Goal: Information Seeking & Learning: Check status

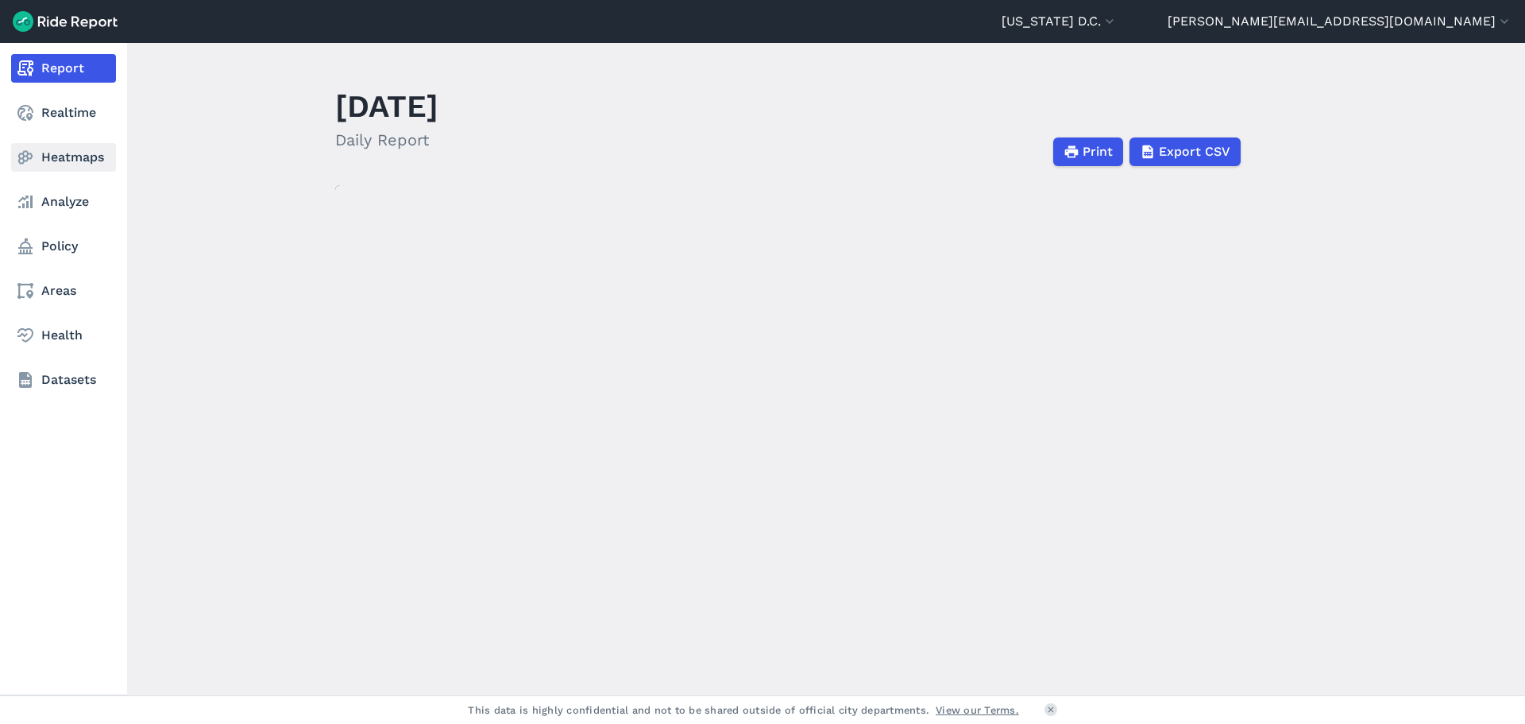
click at [72, 160] on link "Heatmaps" at bounding box center [63, 157] width 105 height 29
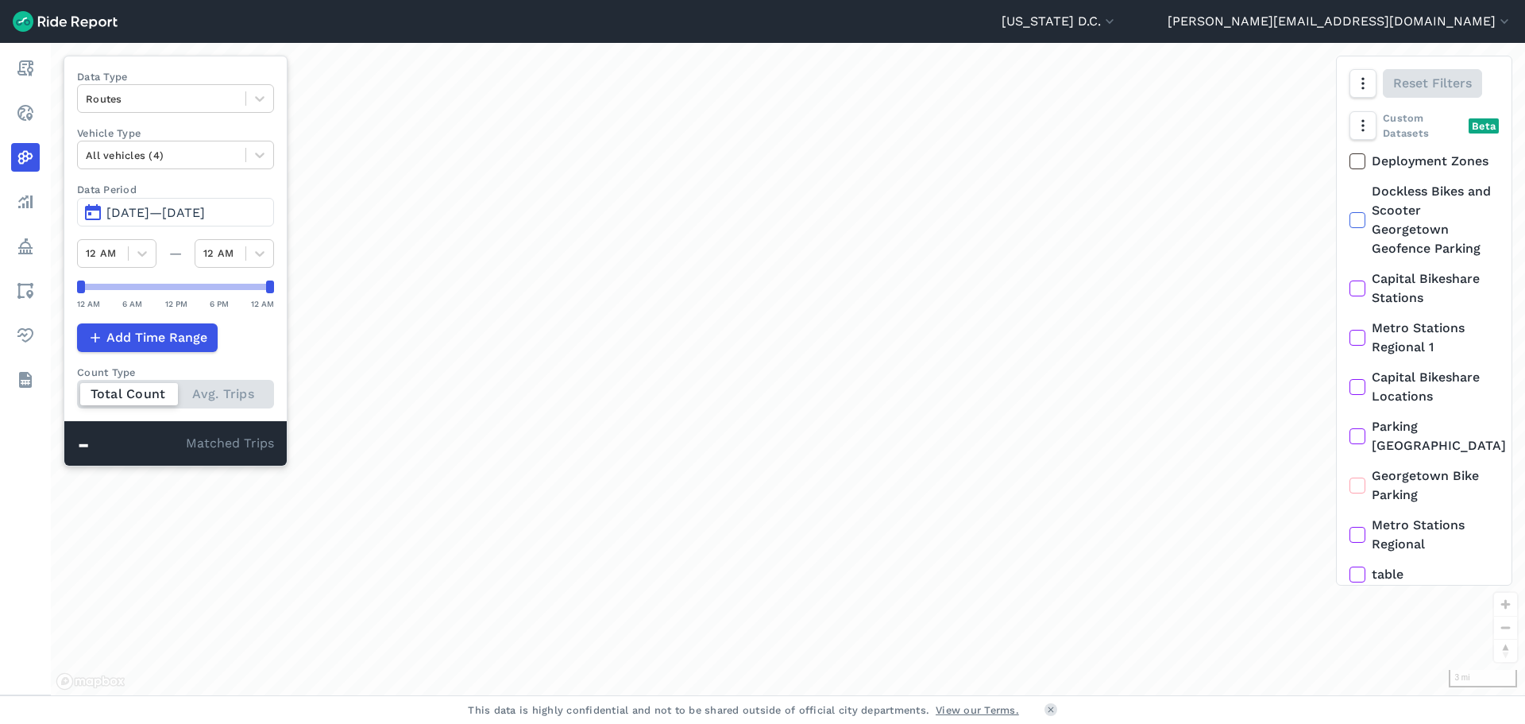
click at [205, 216] on span "[DATE]—[DATE]" at bounding box center [155, 212] width 99 height 15
click at [126, 215] on span "[DATE]—[DATE]" at bounding box center [155, 212] width 99 height 15
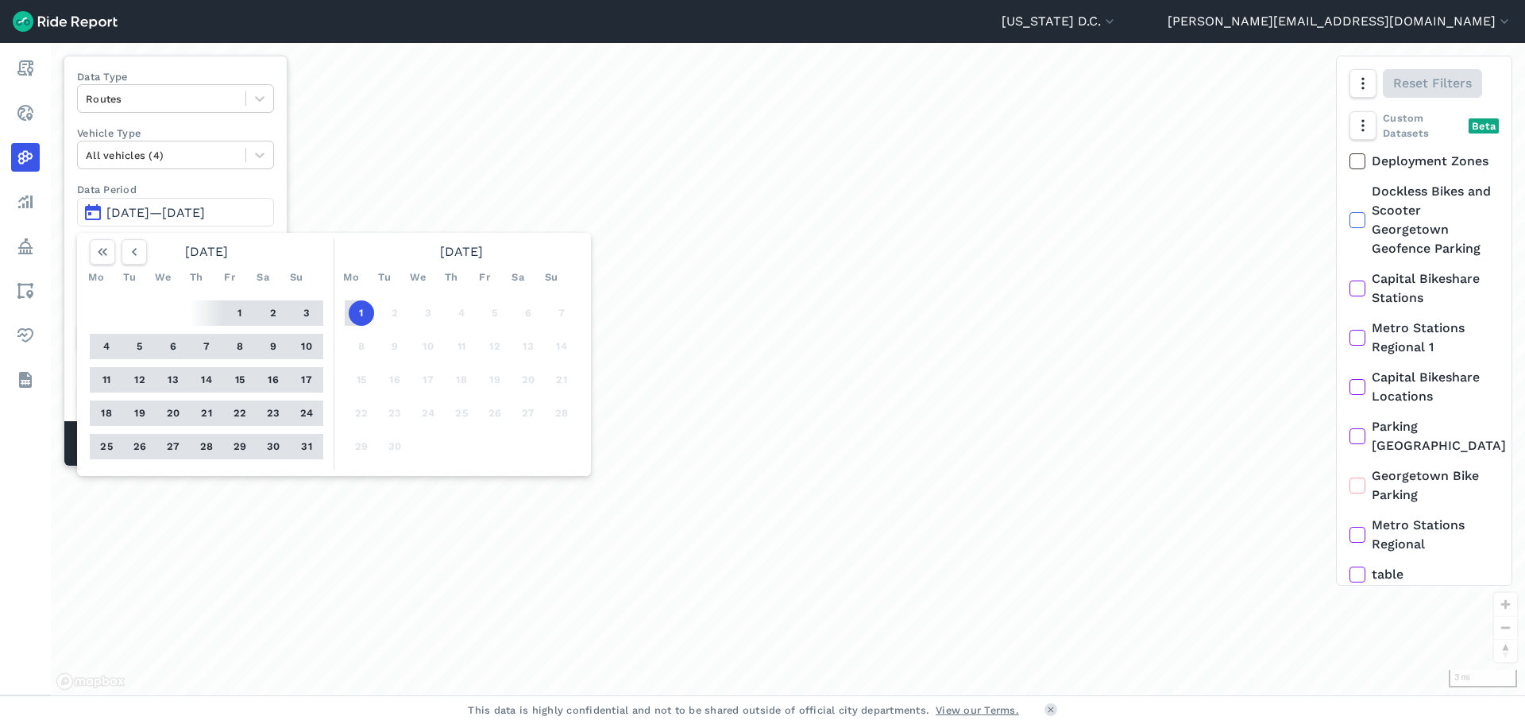
click at [90, 209] on button "[DATE]—[DATE]" at bounding box center [175, 212] width 197 height 29
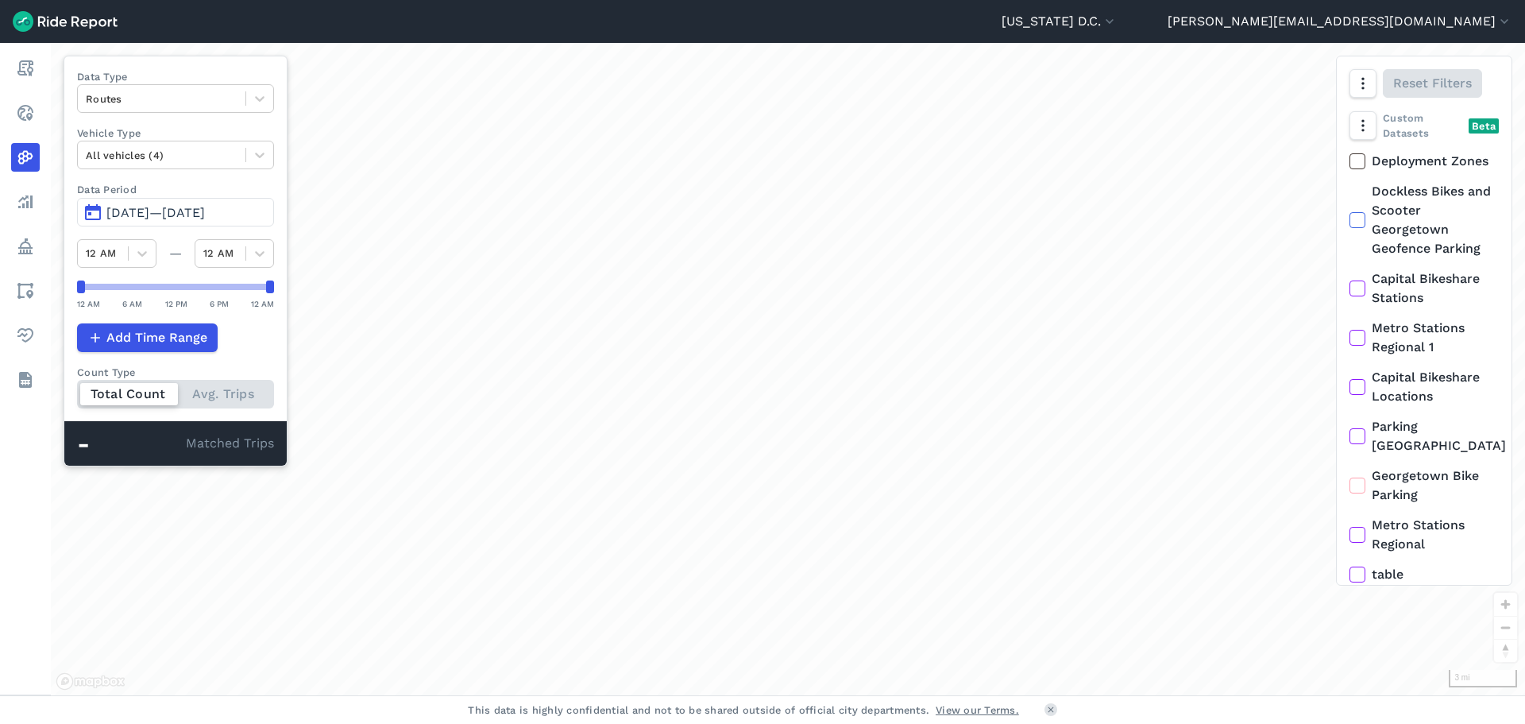
click at [90, 209] on button "[DATE]—[DATE]" at bounding box center [175, 212] width 197 height 29
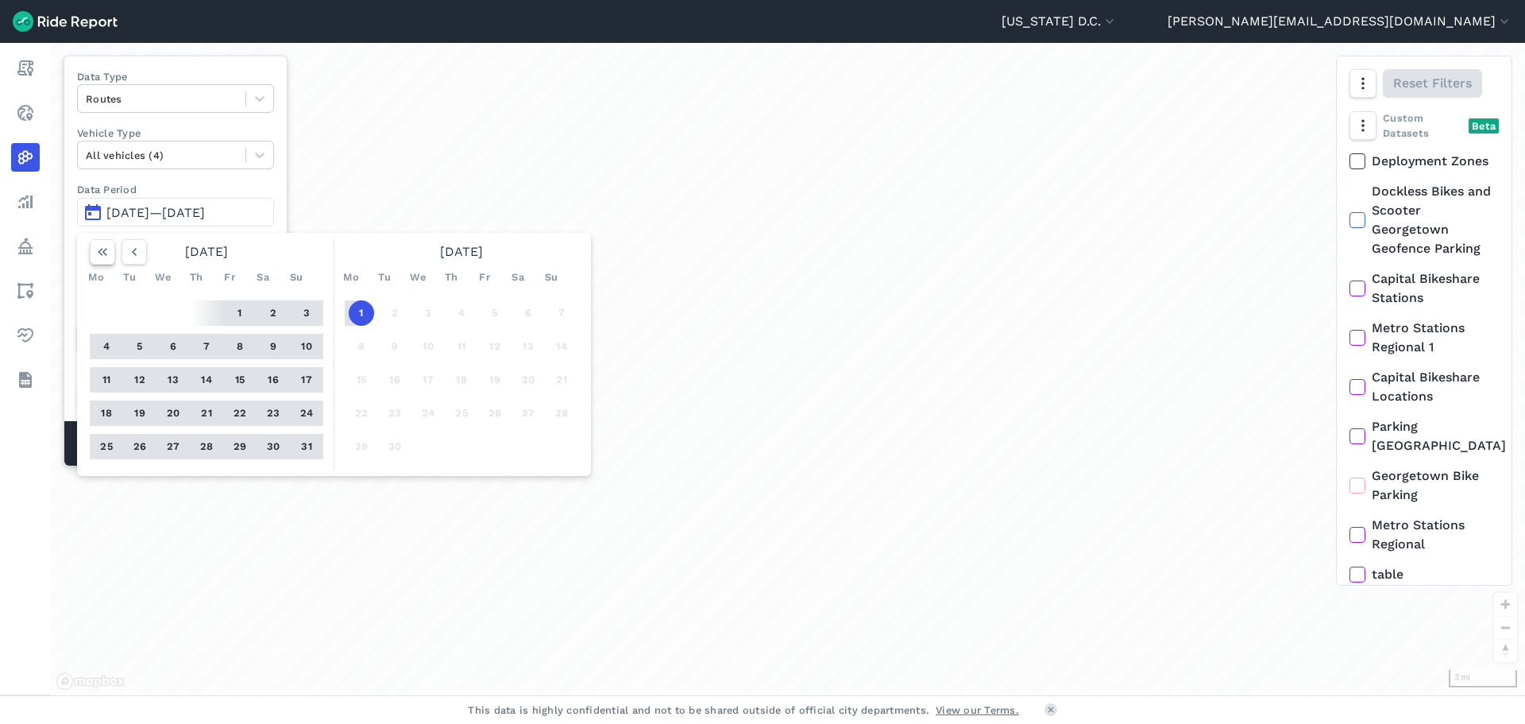
click at [103, 253] on icon "button" at bounding box center [103, 252] width 16 height 16
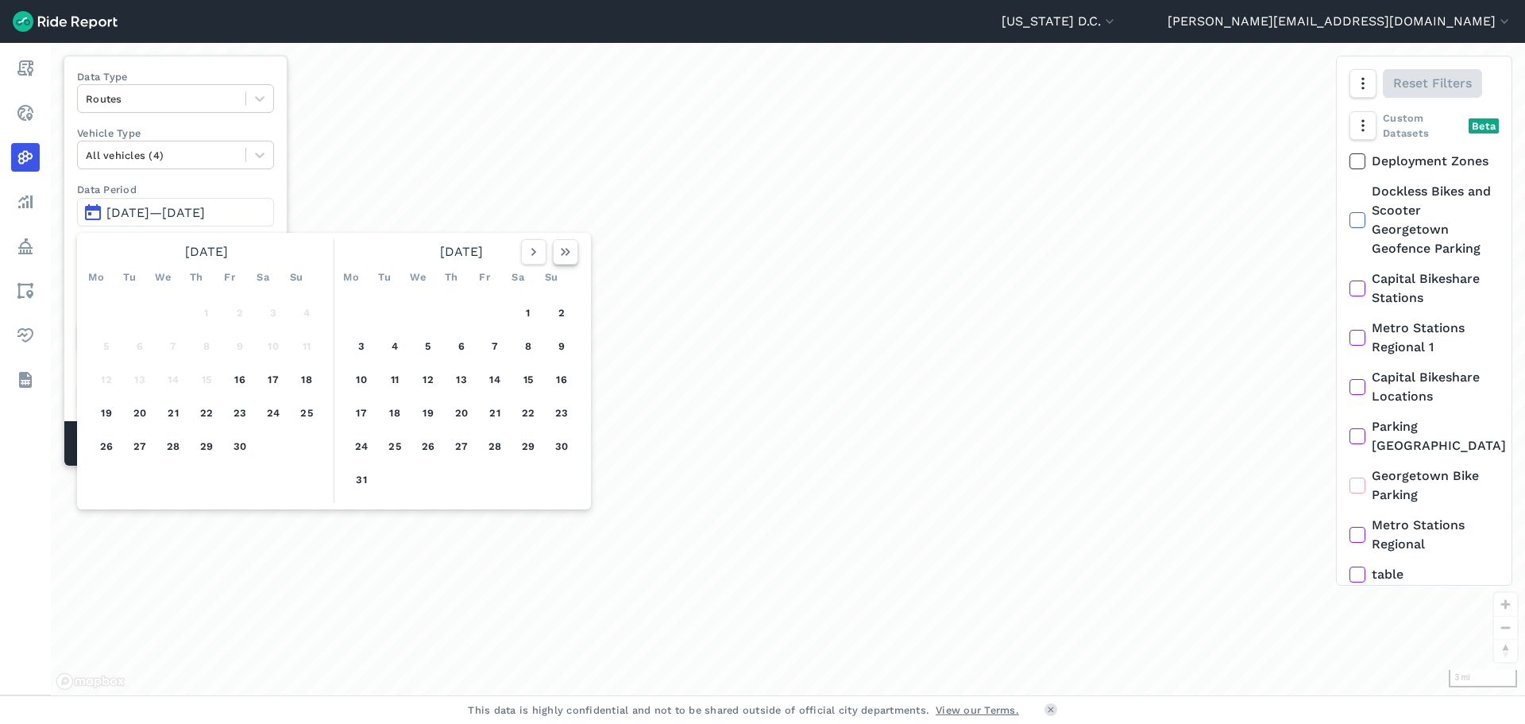
click at [555, 249] on button "button" at bounding box center [565, 251] width 25 height 25
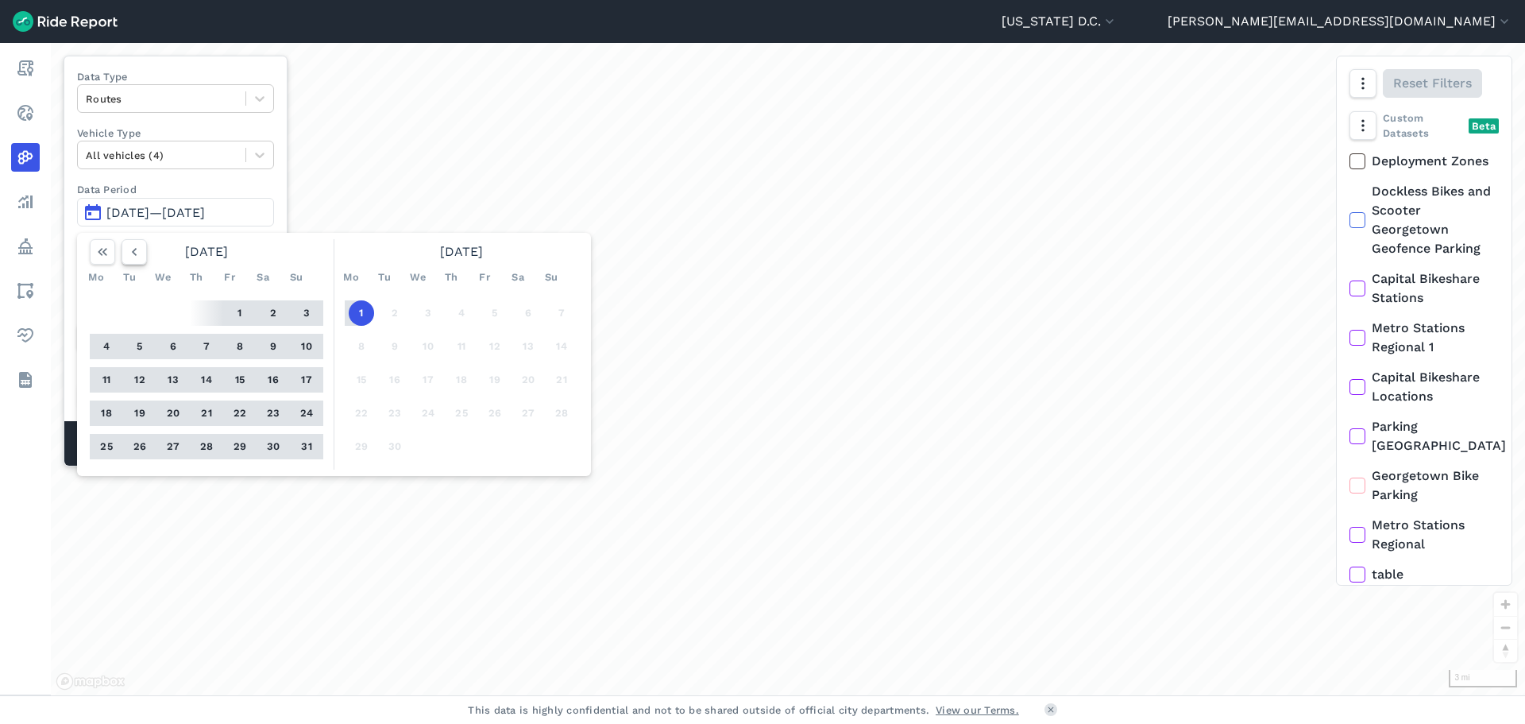
click at [145, 249] on button "button" at bounding box center [134, 251] width 25 height 25
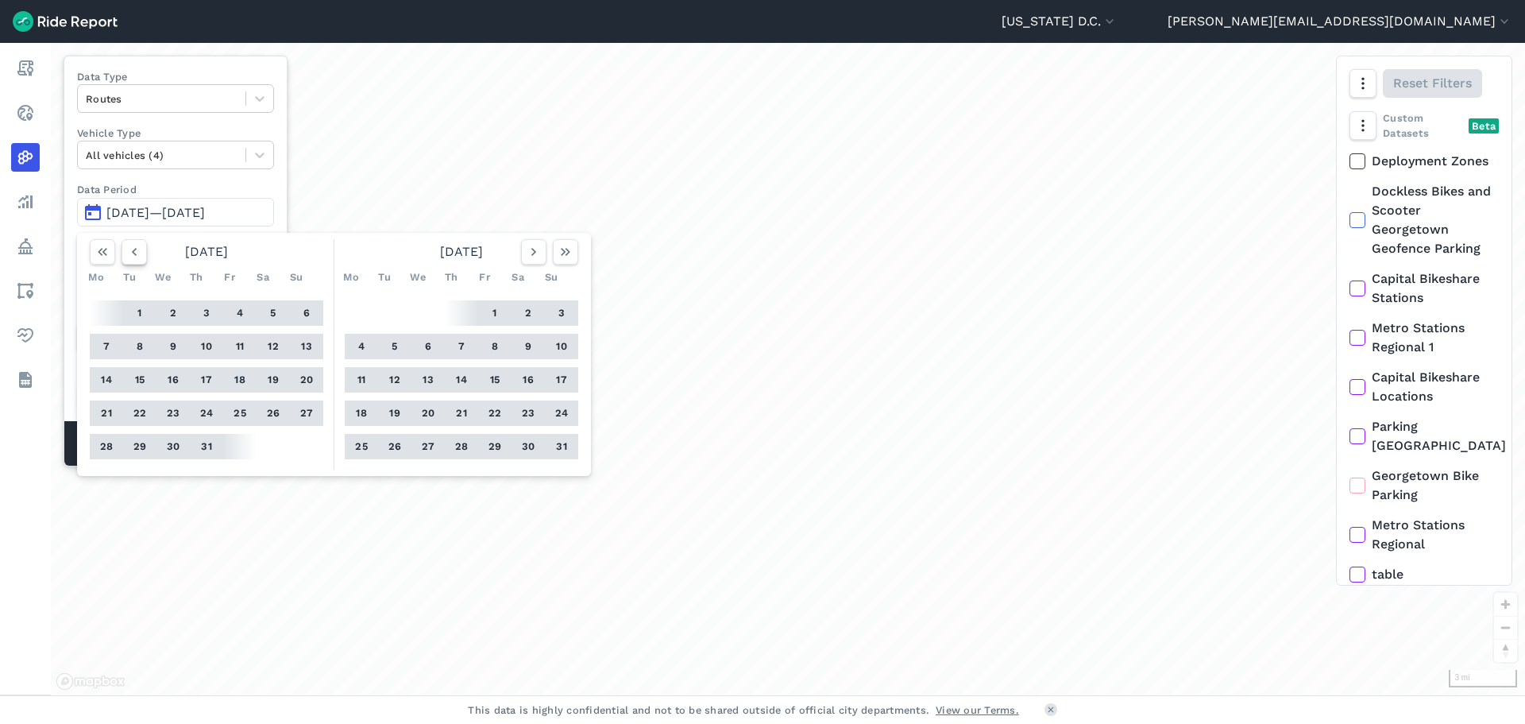
click at [137, 251] on icon "button" at bounding box center [134, 252] width 16 height 16
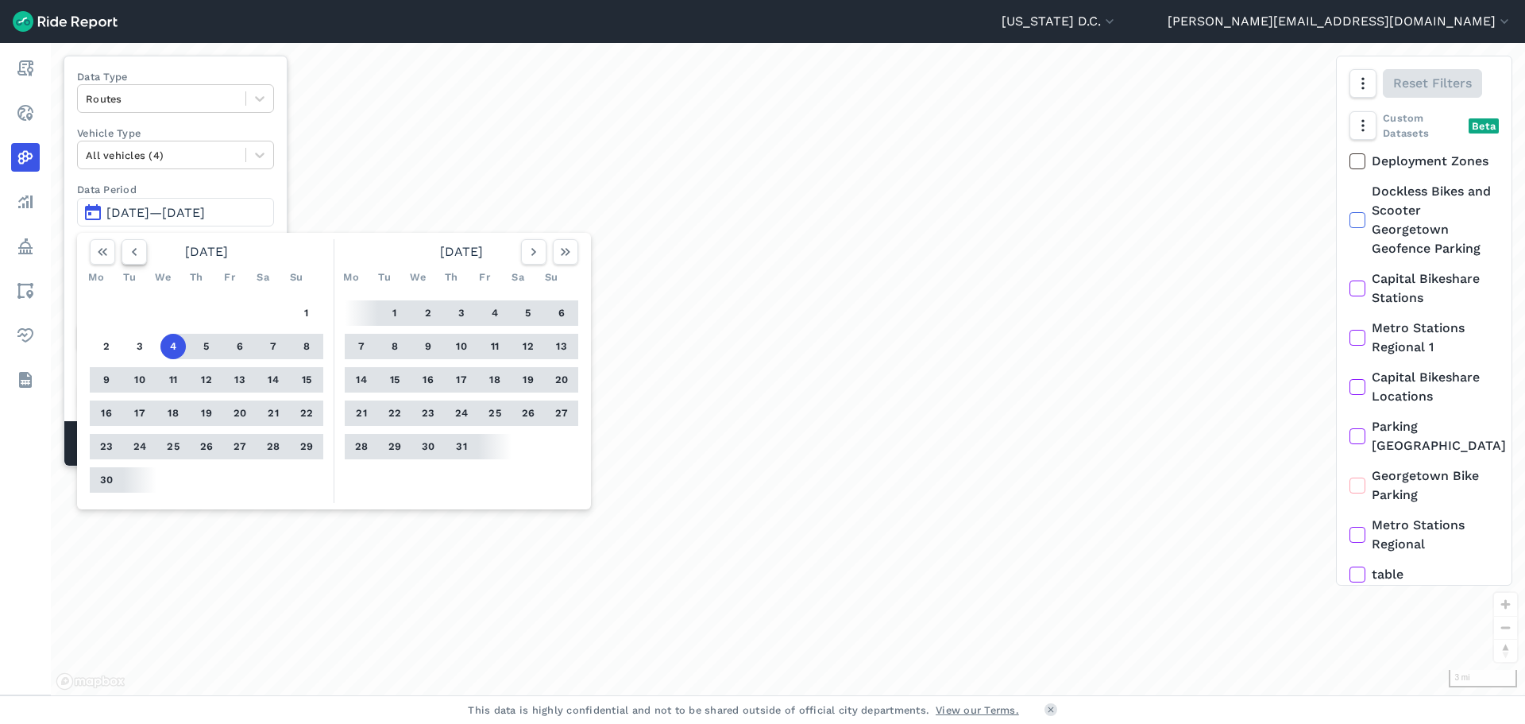
click at [137, 251] on icon "button" at bounding box center [134, 252] width 16 height 16
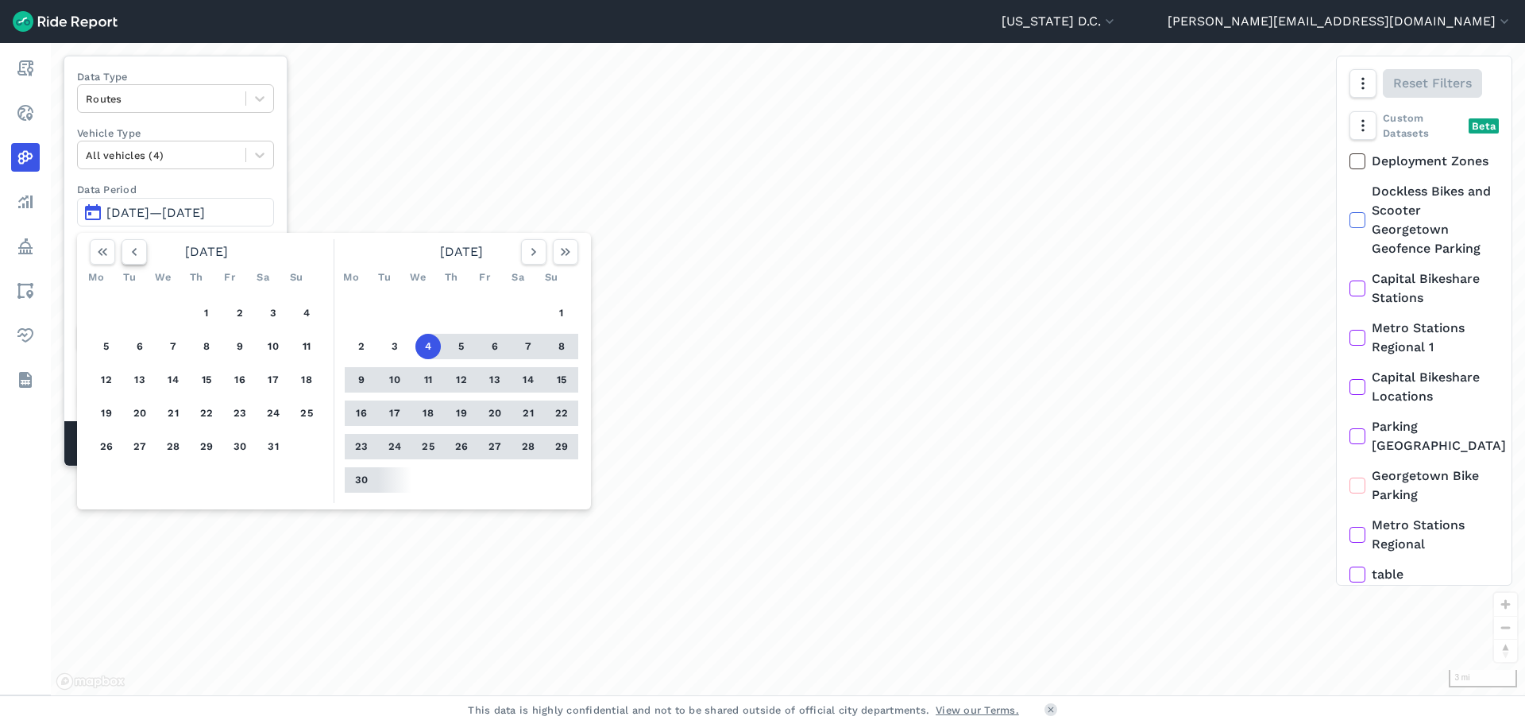
click at [137, 251] on icon "button" at bounding box center [134, 252] width 16 height 16
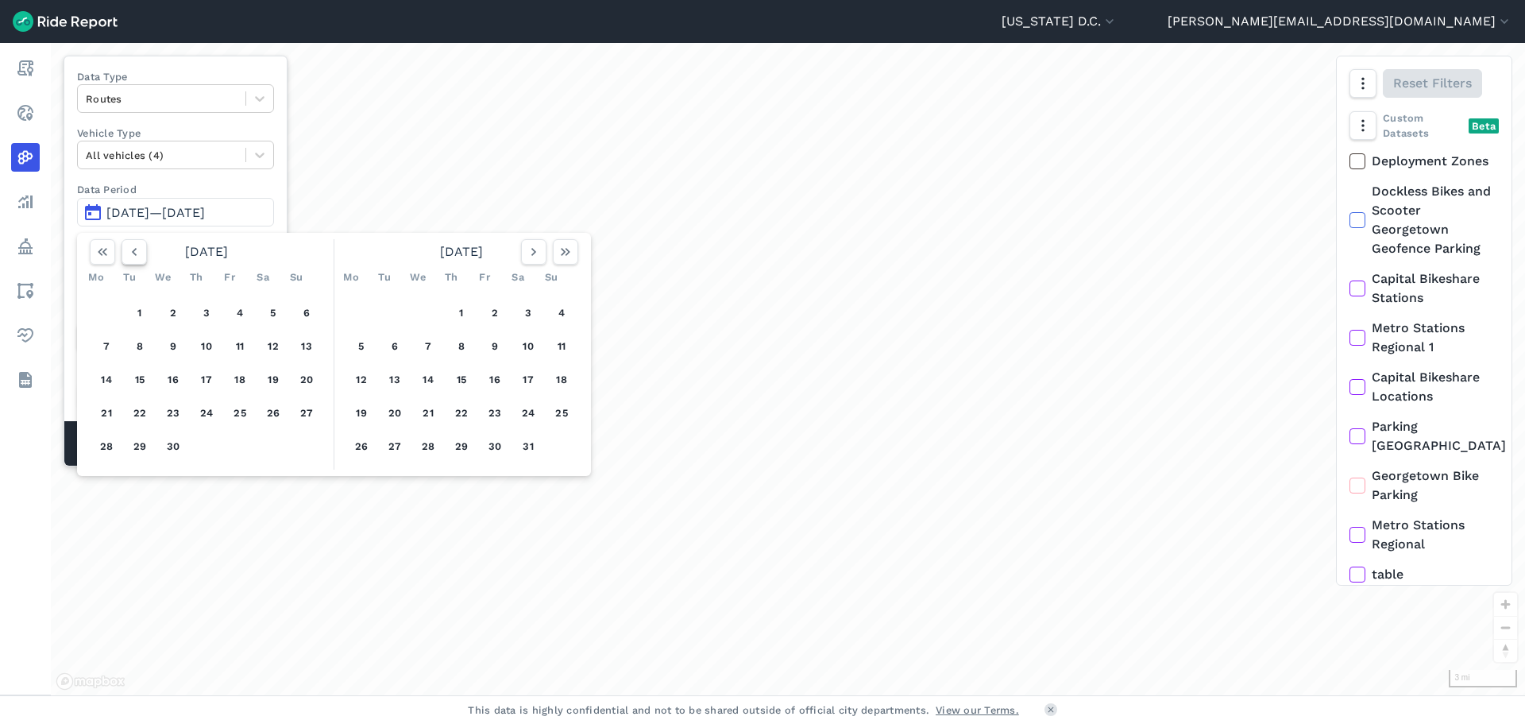
click at [137, 251] on icon "button" at bounding box center [134, 252] width 16 height 16
click at [180, 308] on button "1" at bounding box center [172, 312] width 25 height 25
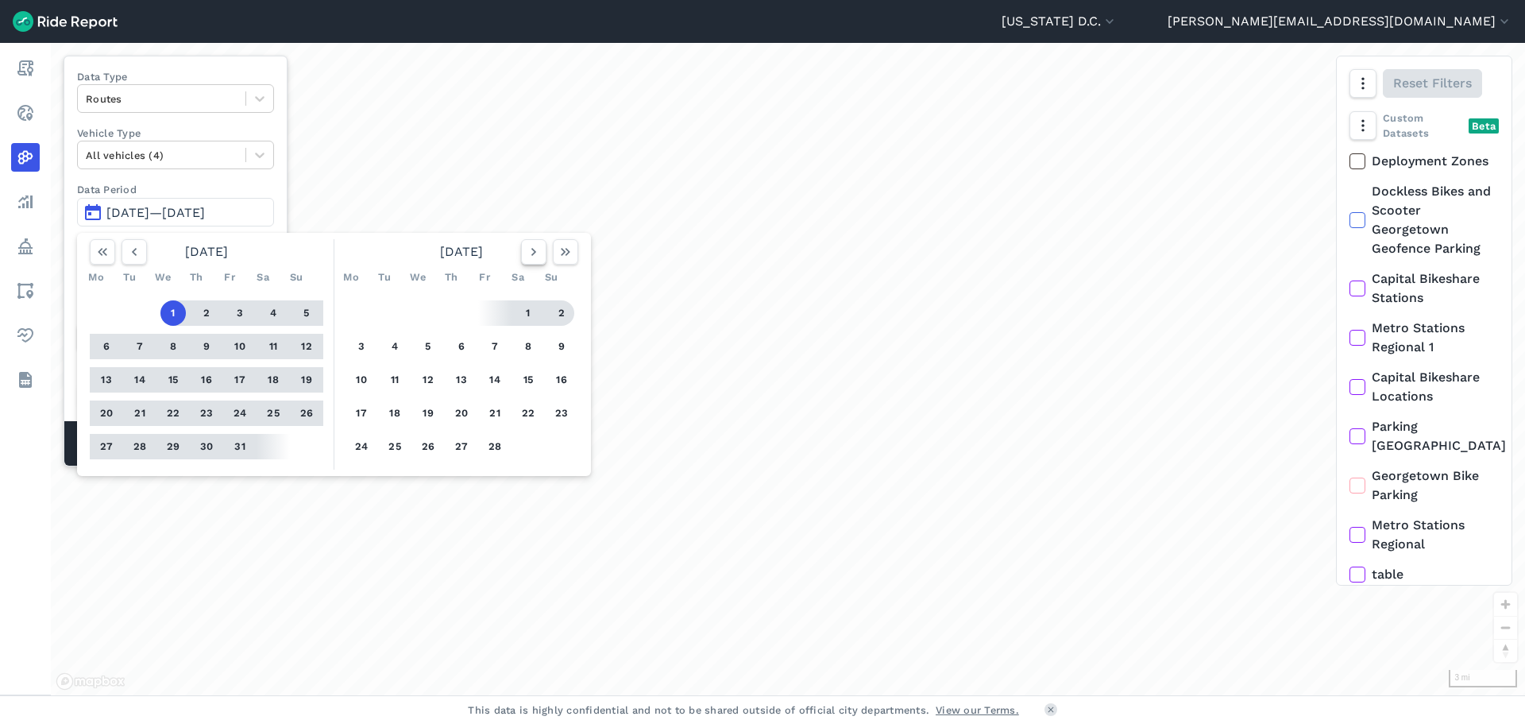
click at [536, 257] on icon "button" at bounding box center [534, 252] width 16 height 16
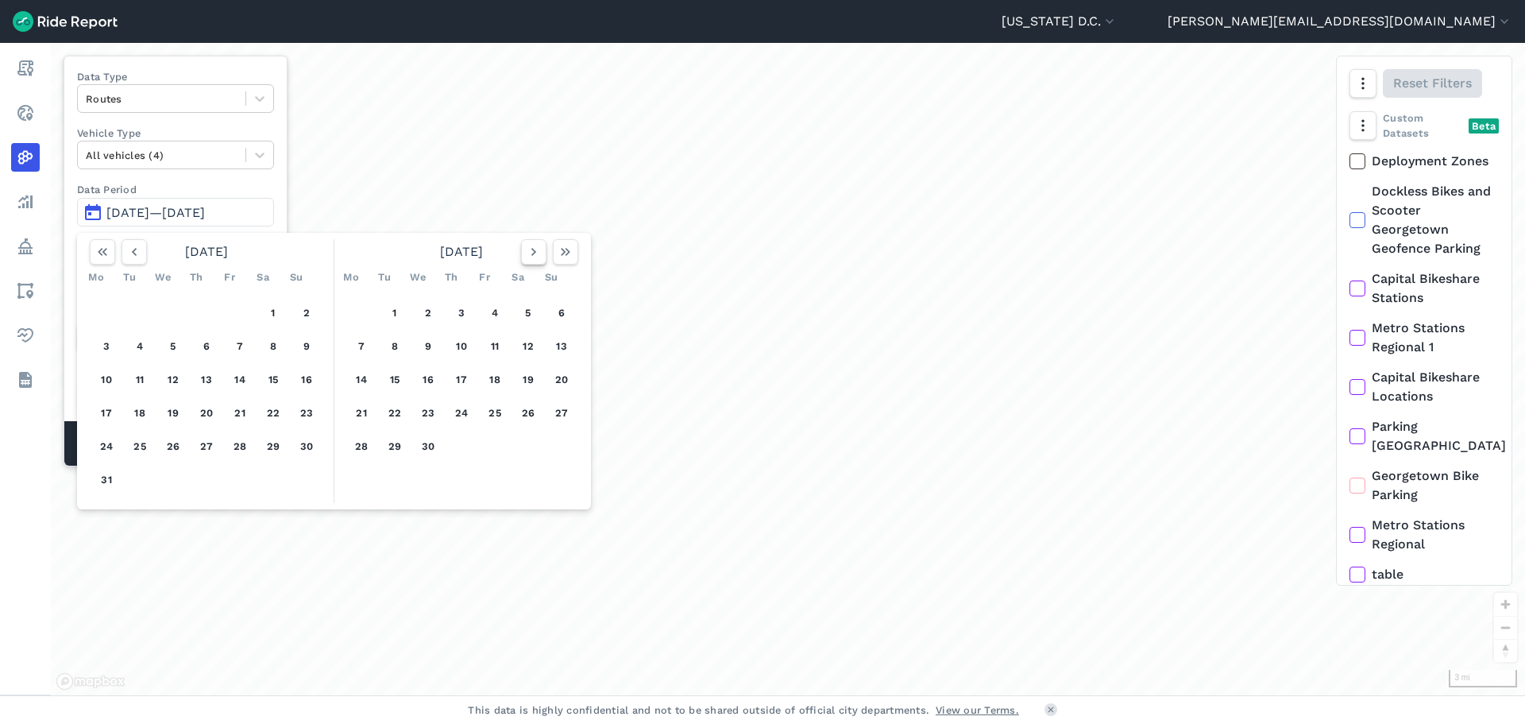
click at [536, 257] on icon "button" at bounding box center [534, 252] width 16 height 16
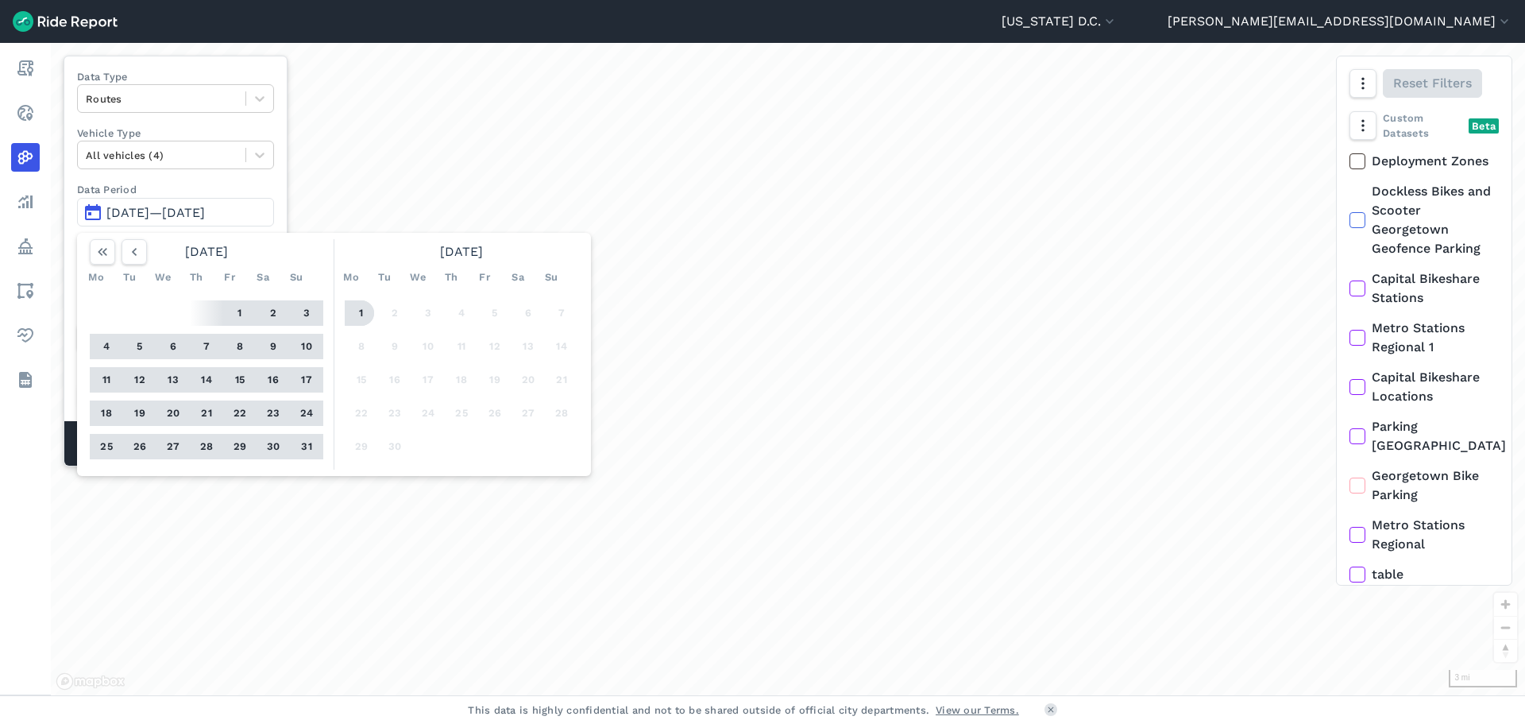
click at [359, 311] on button "1" at bounding box center [361, 312] width 25 height 25
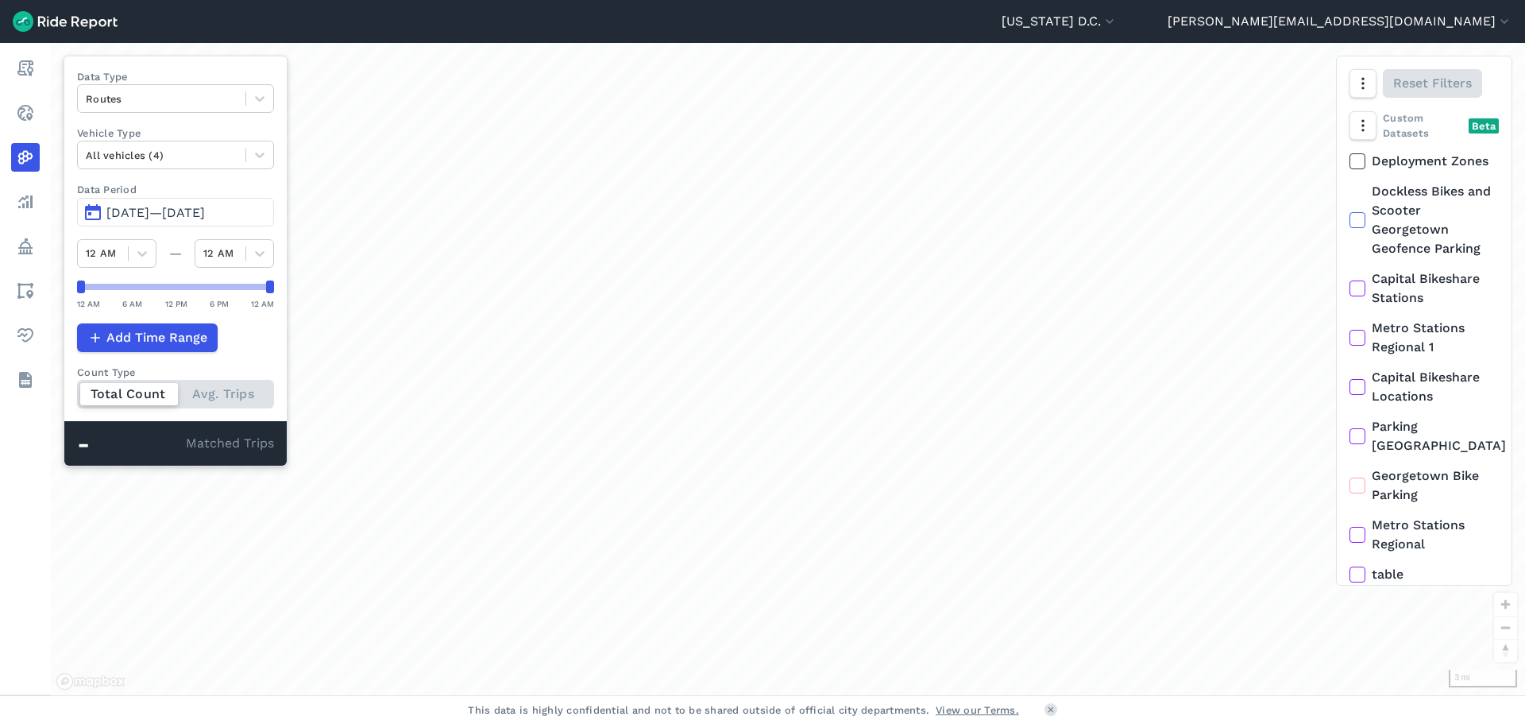
click at [756, 329] on div "loading" at bounding box center [787, 369] width 133 height 133
click at [756, 329] on div "loading" at bounding box center [788, 368] width 114 height 114
